Goal: Entertainment & Leisure: Consume media (video, audio)

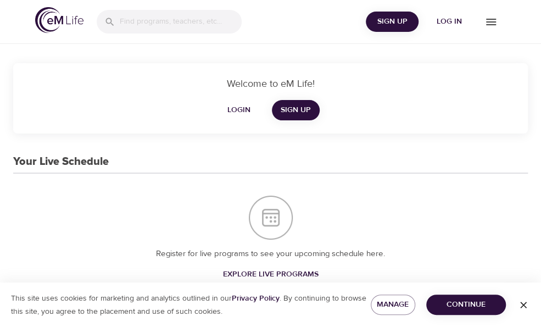
click at [448, 21] on span "Log in" at bounding box center [449, 22] width 44 height 14
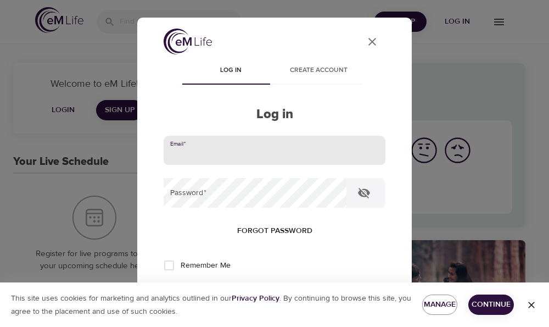
click at [298, 153] on input "email" at bounding box center [275, 151] width 222 height 30
type input "[EMAIL_ADDRESS][US_STATE][DOMAIN_NAME]"
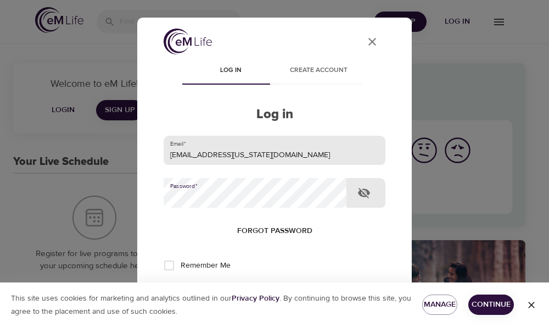
click at [248, 290] on button "Log in" at bounding box center [275, 301] width 54 height 23
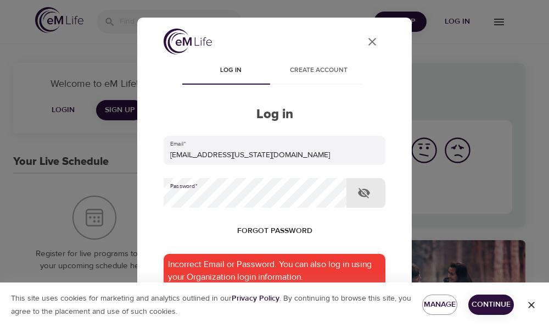
click at [49, 193] on div "User Profile Log in Create account Log in Email   * [EMAIL_ADDRESS][US_STATE][D…" at bounding box center [274, 163] width 549 height 327
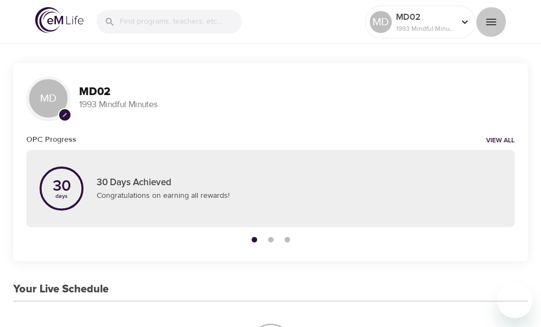
click at [491, 30] on button "menu" at bounding box center [491, 22] width 30 height 30
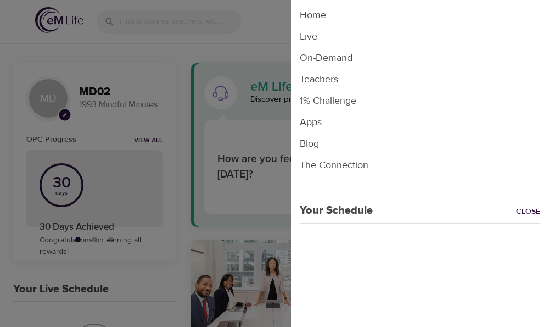
click at [358, 58] on li "On-Demand" at bounding box center [420, 57] width 258 height 21
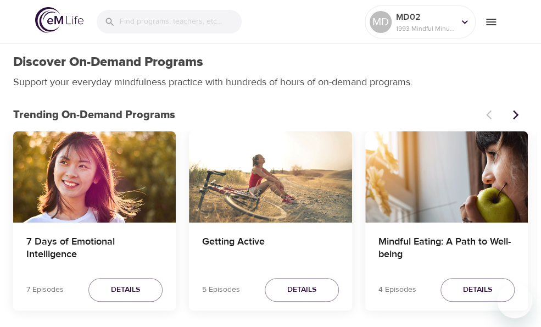
click at [512, 112] on icon "Next items" at bounding box center [515, 114] width 11 height 11
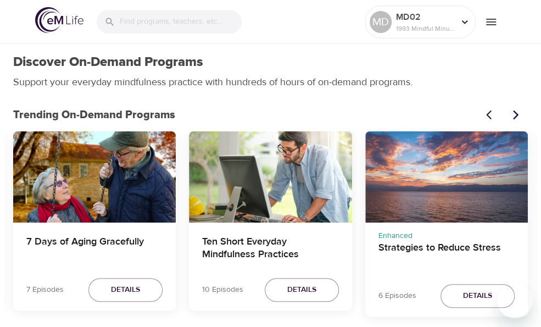
click at [467, 171] on div "Strategies to Reduce Stress" at bounding box center [446, 177] width 163 height 92
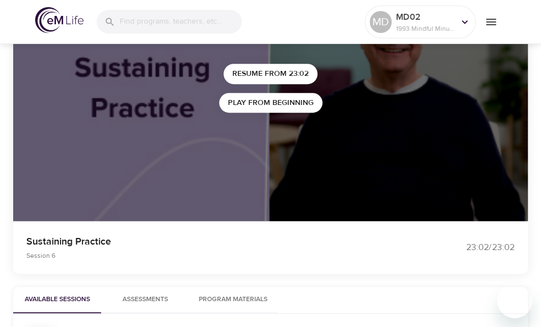
scroll to position [88, 0]
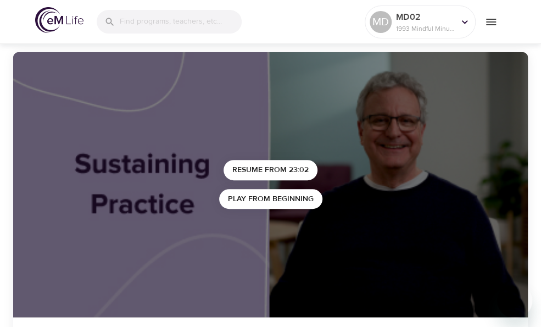
drag, startPoint x: 541, startPoint y: 62, endPoint x: 541, endPoint y: 85, distance: 23.6
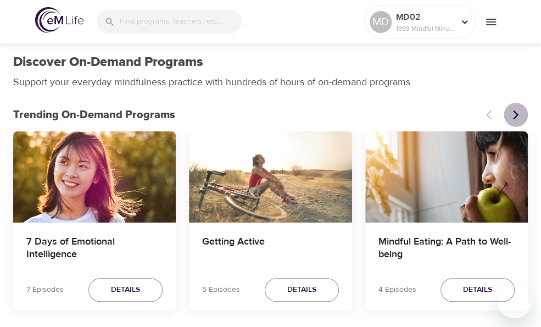
click at [519, 110] on icon "Next items" at bounding box center [515, 114] width 11 height 11
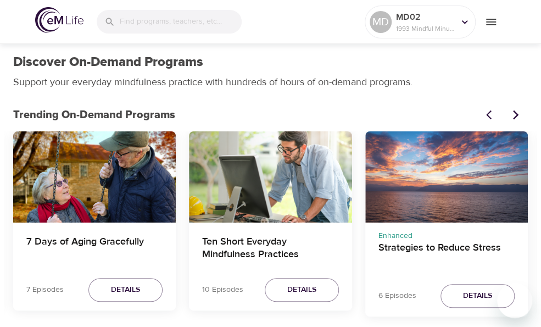
click at [519, 110] on icon "Next items" at bounding box center [515, 114] width 11 height 11
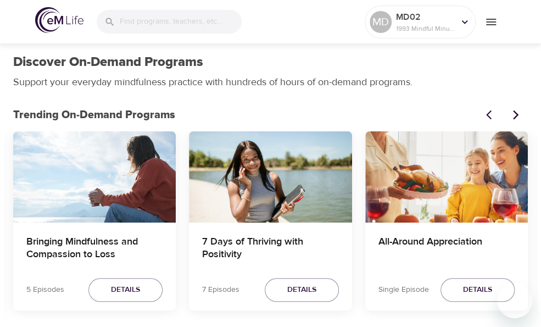
click at [471, 145] on div "All-Around Appreciation" at bounding box center [446, 177] width 163 height 92
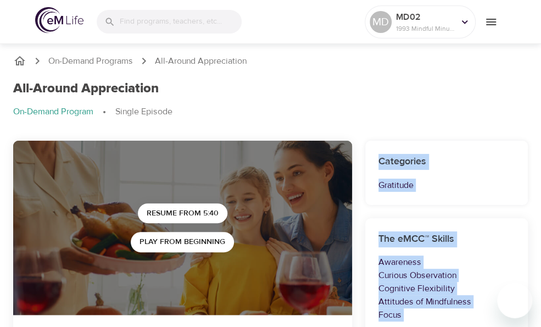
drag, startPoint x: 538, startPoint y: 66, endPoint x: 540, endPoint y: 95, distance: 28.6
click at [540, 97] on div at bounding box center [535, 163] width 11 height 327
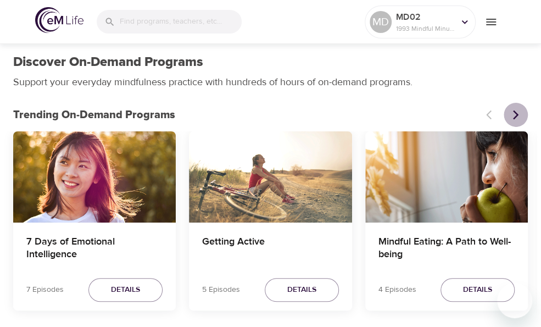
click at [512, 119] on icon "Next items" at bounding box center [515, 114] width 11 height 11
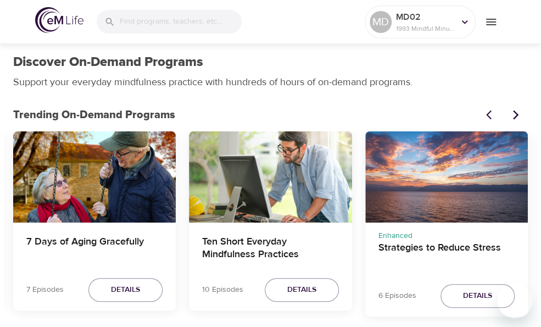
click at [512, 119] on icon "Next items" at bounding box center [515, 114] width 11 height 11
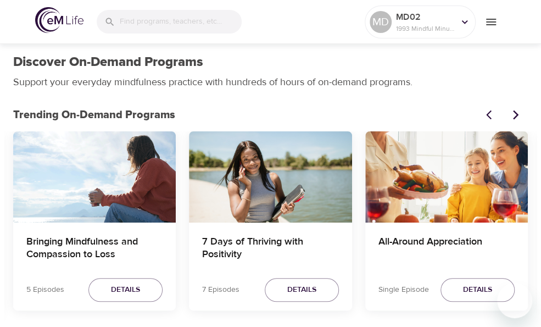
click at [303, 158] on div "7 Days of Thriving with Positivity" at bounding box center [270, 177] width 163 height 92
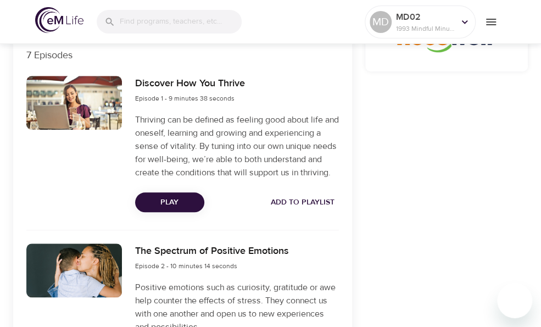
scroll to position [357, 0]
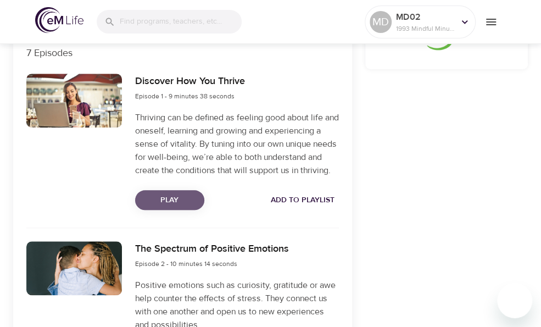
click at [163, 207] on span "Play" at bounding box center [170, 200] width 52 height 14
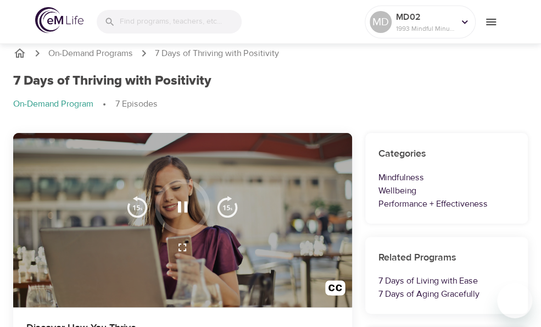
scroll to position [0, 0]
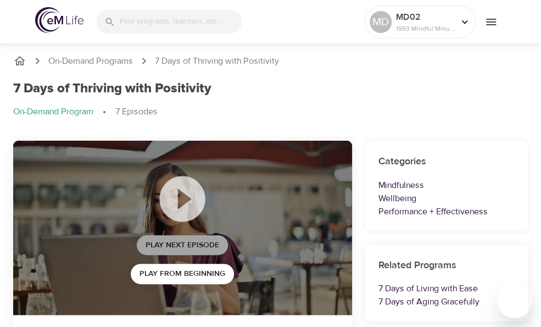
click at [173, 237] on button "Play Next Episode" at bounding box center [182, 245] width 91 height 20
